Goal: Information Seeking & Learning: Learn about a topic

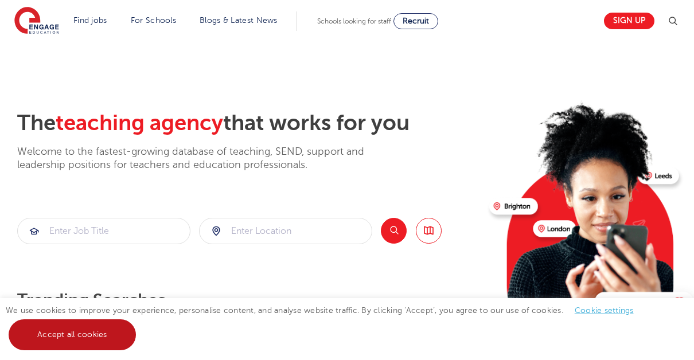
click at [64, 335] on link "Accept all cookies" at bounding box center [72, 335] width 127 height 31
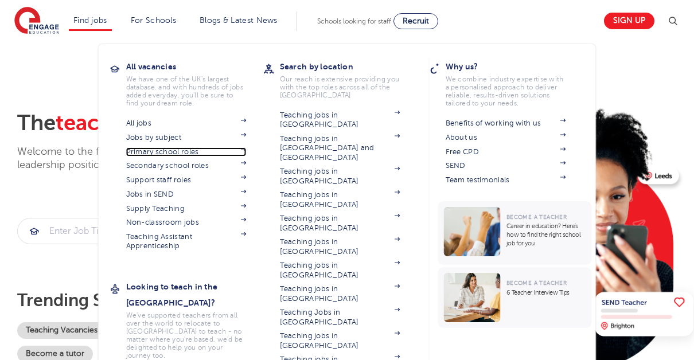
click at [157, 152] on link "Primary school roles" at bounding box center [186, 151] width 121 height 9
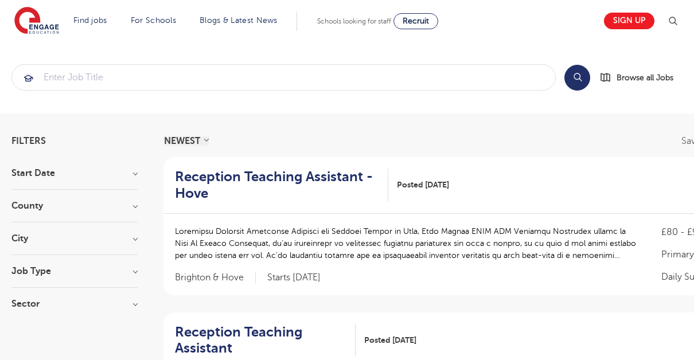
click at [134, 271] on h3 "Job Type" at bounding box center [74, 271] width 126 height 9
click at [29, 295] on label "Long Term 106" at bounding box center [63, 295] width 68 height 15
click at [29, 295] on input "Long Term 106" at bounding box center [32, 293] width 7 height 7
checkbox input "true"
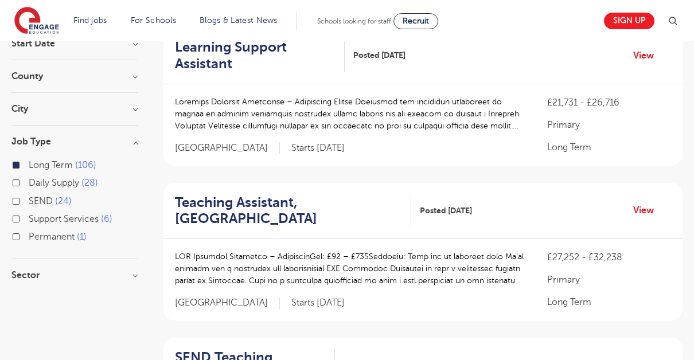
scroll to position [132, 0]
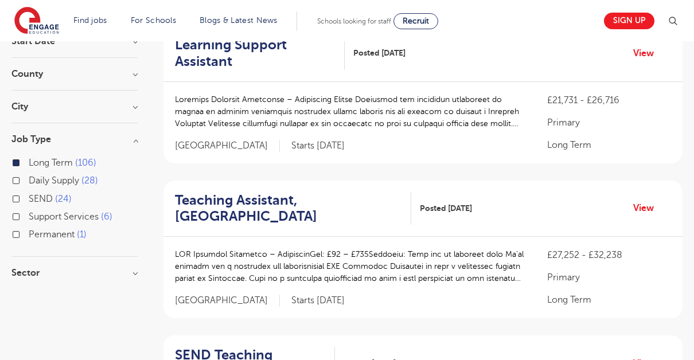
click at [134, 273] on h3 "Sector" at bounding box center [74, 273] width 126 height 9
click at [29, 295] on label "Primary 106" at bounding box center [57, 296] width 56 height 15
click at [29, 295] on input "Primary 106" at bounding box center [32, 295] width 7 height 7
checkbox input "false"
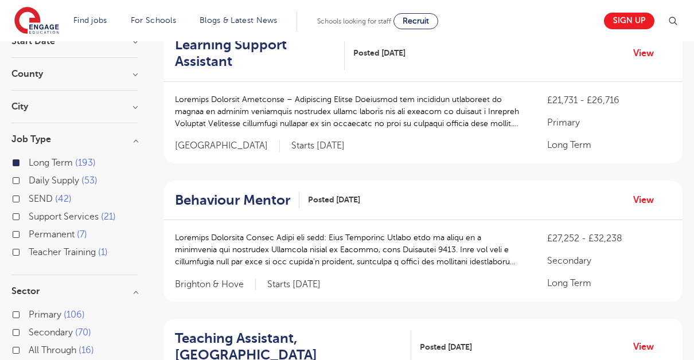
click at [29, 312] on label "Primary 106" at bounding box center [57, 315] width 56 height 15
click at [29, 312] on input "Primary 106" at bounding box center [32, 313] width 7 height 7
checkbox input "true"
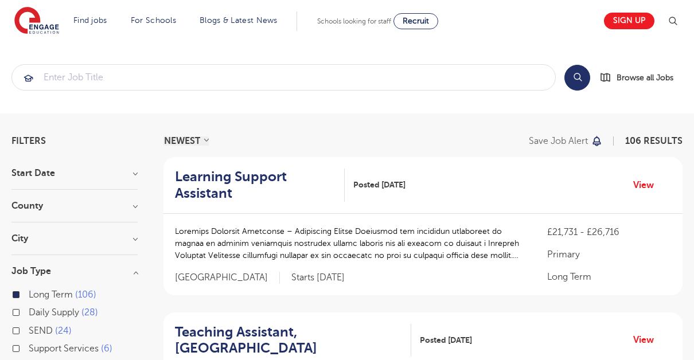
click at [136, 205] on h3 "County" at bounding box center [74, 205] width 126 height 9
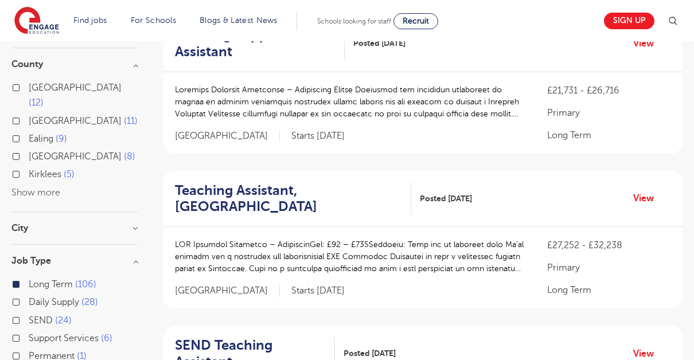
scroll to position [160, 0]
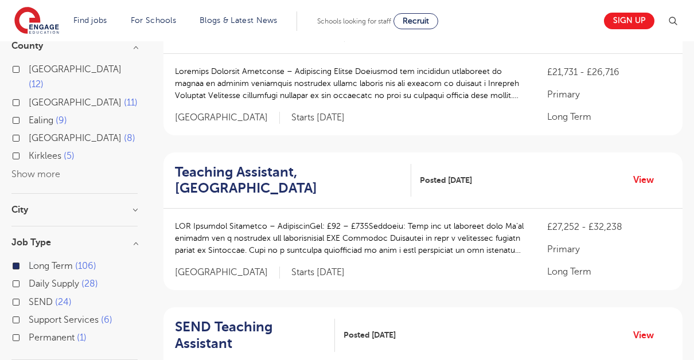
click at [133, 205] on h3 "City" at bounding box center [74, 209] width 126 height 9
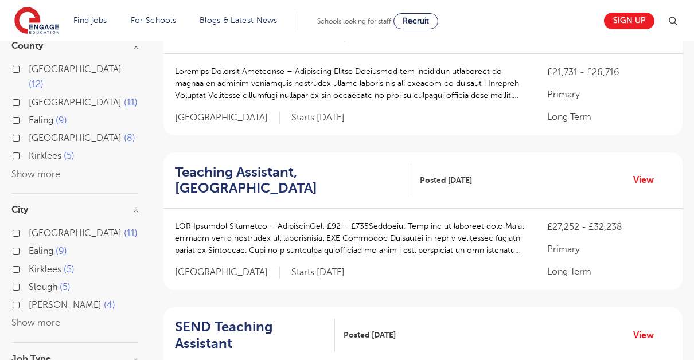
click at [27, 318] on button "Show more" at bounding box center [35, 323] width 49 height 10
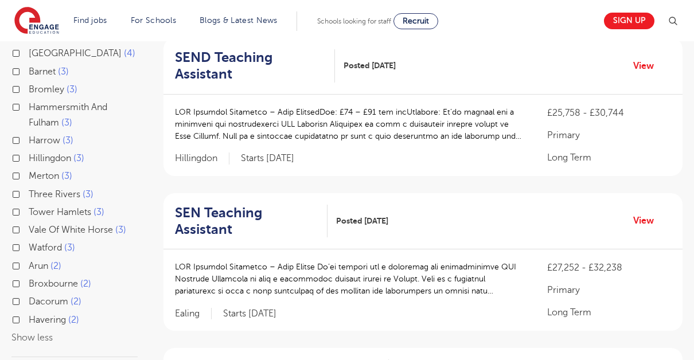
scroll to position [444, 0]
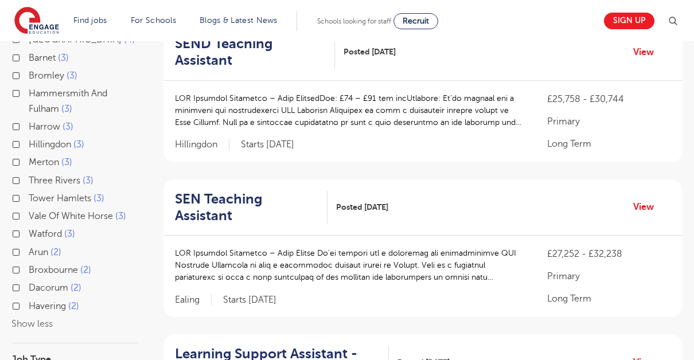
click at [29, 191] on label "Tower Hamlets 3" at bounding box center [67, 198] width 76 height 15
click at [29, 193] on input "Tower Hamlets 3" at bounding box center [32, 196] width 7 height 7
checkbox input "true"
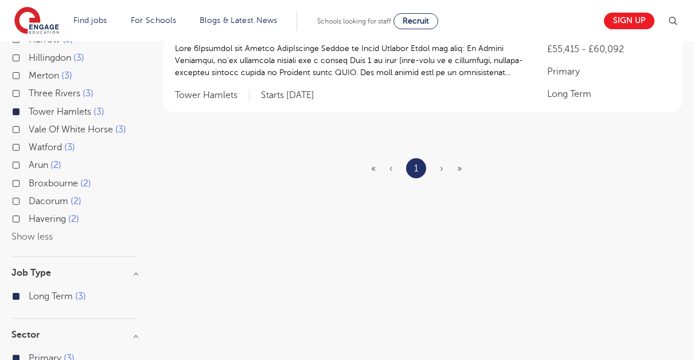
scroll to position [372, 0]
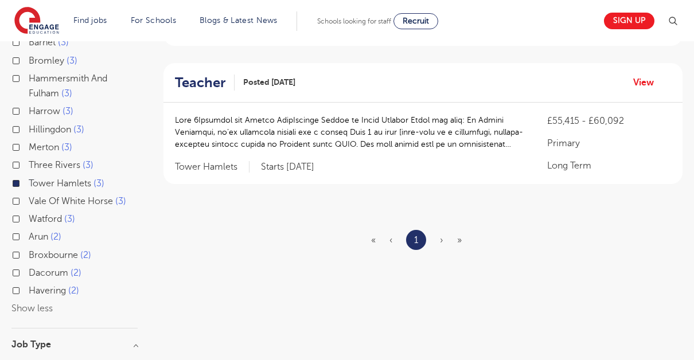
click at [29, 289] on label "Havering 2" at bounding box center [54, 291] width 51 height 15
click at [29, 289] on input "Havering 2" at bounding box center [32, 289] width 7 height 7
checkbox input "true"
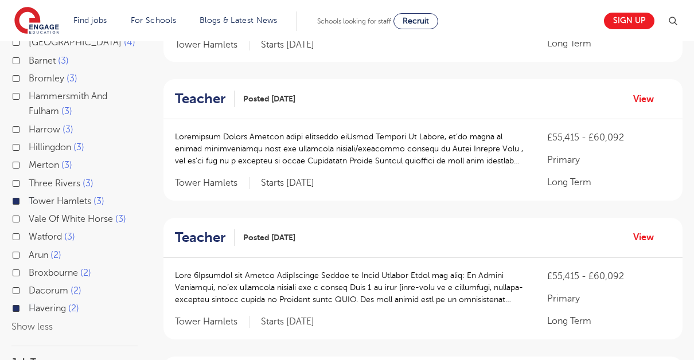
scroll to position [390, 0]
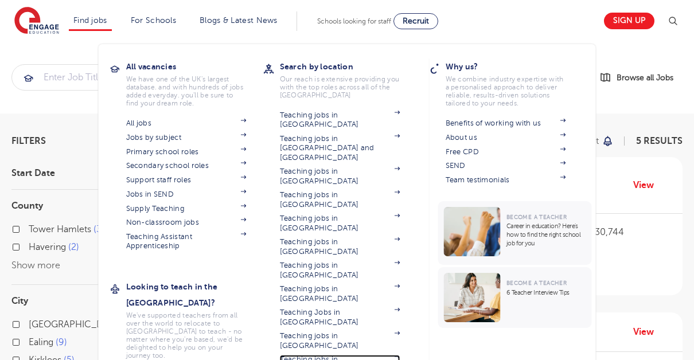
click at [307, 355] on link "Teaching jobs in [GEOGRAPHIC_DATA]" at bounding box center [340, 364] width 121 height 19
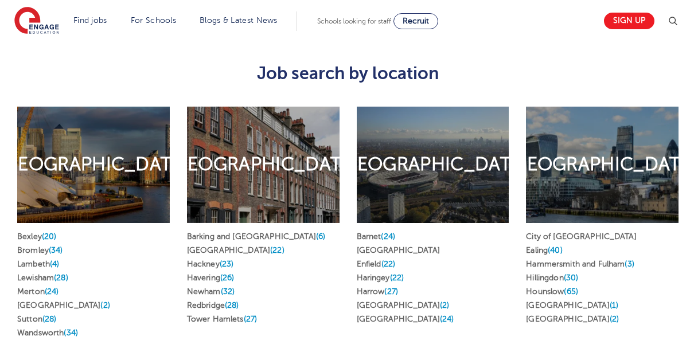
scroll to position [560, 0]
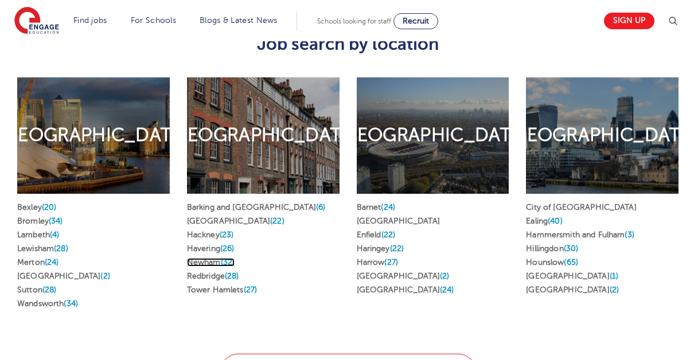
click at [205, 258] on link "Newham (32)" at bounding box center [211, 262] width 48 height 9
click at [221, 272] on link "Redbridge (28)" at bounding box center [213, 276] width 52 height 9
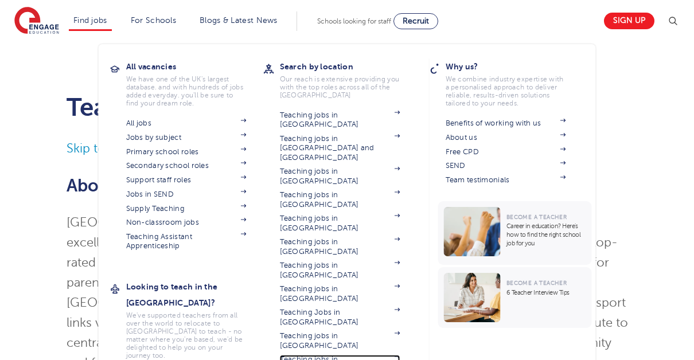
click at [314, 355] on link "Teaching jobs in [GEOGRAPHIC_DATA]" at bounding box center [340, 364] width 121 height 19
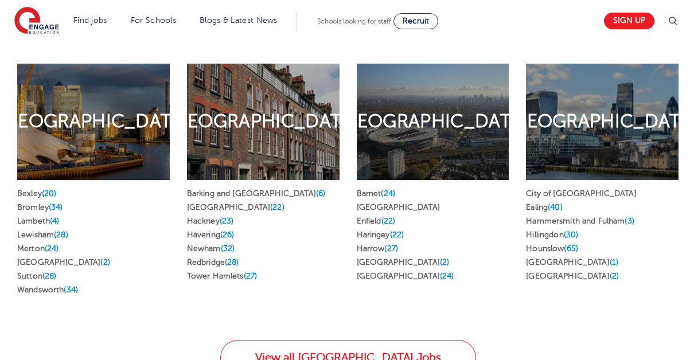
scroll to position [579, 0]
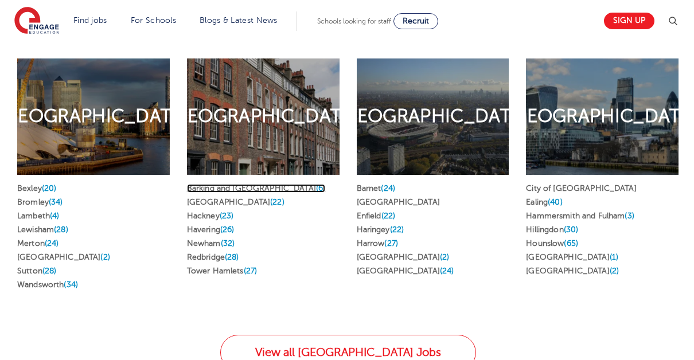
click at [235, 184] on link "Barking and Dagenham (6)" at bounding box center [256, 188] width 139 height 9
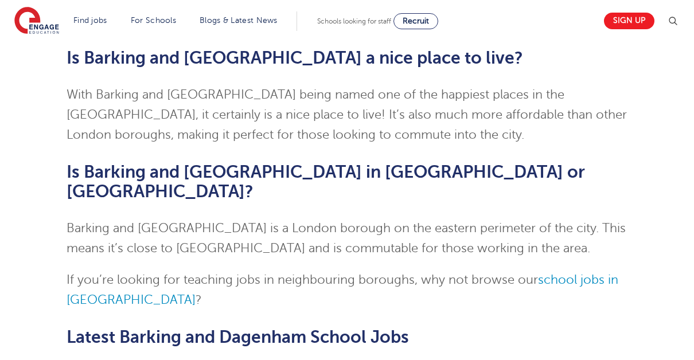
scroll to position [2186, 0]
